Goal: Task Accomplishment & Management: Use online tool/utility

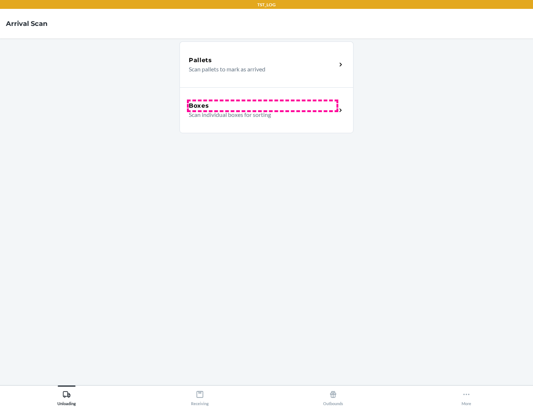
click at [262, 106] on div "Boxes" at bounding box center [263, 105] width 148 height 9
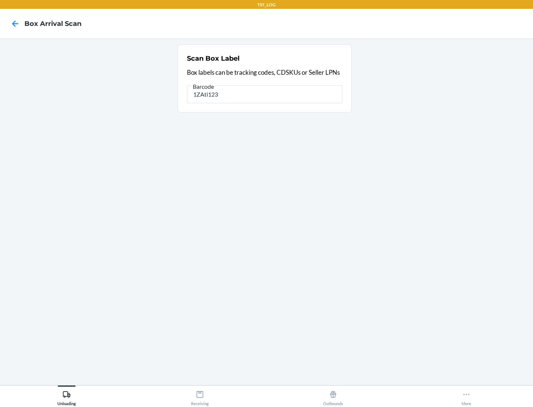
type input "1ZAti123"
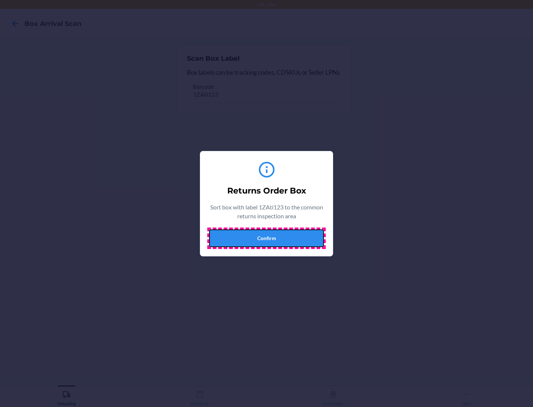
click at [266, 238] on button "Confirm" at bounding box center [266, 238] width 115 height 18
